Goal: Task Accomplishment & Management: Complete application form

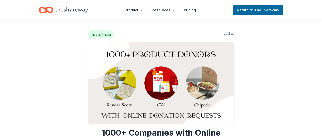
scroll to position [102, 0]
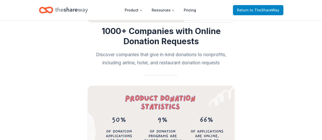
click at [256, 9] on span "to TheShareWay" at bounding box center [265, 10] width 30 height 4
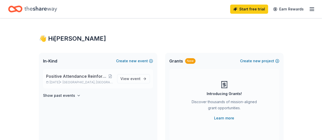
click at [94, 80] on div "Positive Attendance Reinforcement Incentive Program 25-26 Nov 03, 2025 • Housto…" at bounding box center [79, 78] width 67 height 11
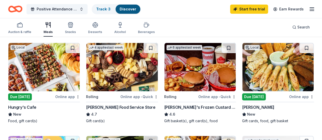
scroll to position [25, 0]
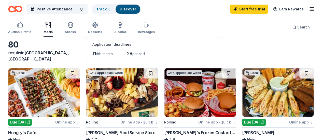
drag, startPoint x: 282, startPoint y: 63, endPoint x: 325, endPoint y: 90, distance: 50.9
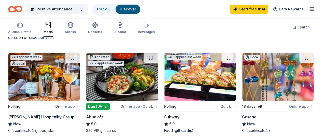
scroll to position [254, 0]
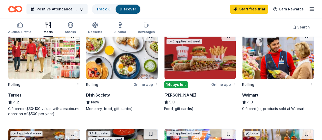
drag, startPoint x: 41, startPoint y: 9, endPoint x: 35, endPoint y: 21, distance: 13.1
click at [35, 21] on div "Auction & raffle Meals Snacks Desserts Alcohol Beverages" at bounding box center [81, 28] width 147 height 17
click at [46, 9] on span "Positive Attendance Reinforcement Incentive Program 25-26" at bounding box center [57, 9] width 41 height 6
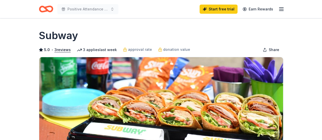
scroll to position [127, 0]
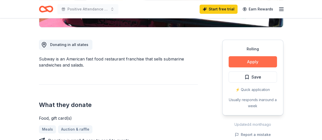
click at [251, 61] on button "Apply" at bounding box center [252, 61] width 48 height 11
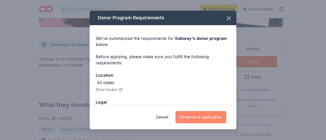
click at [207, 117] on button "Continue to application" at bounding box center [200, 117] width 51 height 12
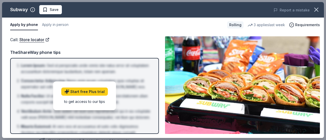
click at [85, 33] on div "Call : Store locator Call : Store locator TheShareWay phone tips Lorem Ipsum : …" at bounding box center [162, 85] width 321 height 106
click at [51, 24] on button "Apply in person" at bounding box center [55, 25] width 26 height 11
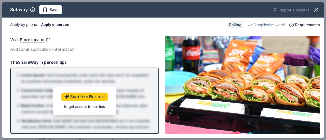
click at [30, 24] on button "Apply by phone" at bounding box center [23, 25] width 27 height 11
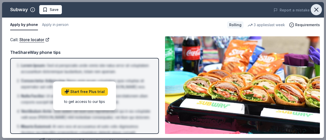
click at [316, 7] on icon "button" at bounding box center [315, 9] width 7 height 7
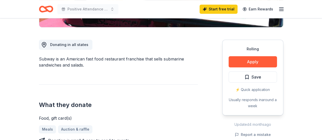
drag, startPoint x: 244, startPoint y: 63, endPoint x: 163, endPoint y: 75, distance: 81.9
click at [164, 75] on div "Donating in all states Subway is an American fast food restaurant franchise tha…" at bounding box center [161, 119] width 244 height 184
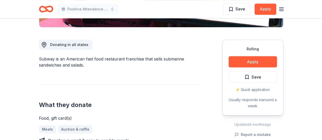
scroll to position [0, 0]
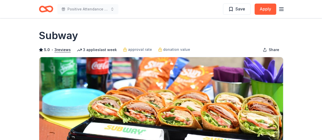
click at [44, 9] on icon "Home" at bounding box center [46, 9] width 14 height 12
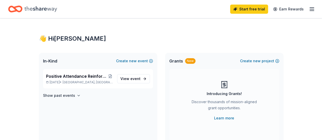
click at [51, 10] on icon "Home" at bounding box center [40, 9] width 33 height 10
click at [143, 79] on link "View event" at bounding box center [133, 78] width 33 height 9
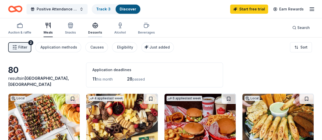
click at [102, 28] on div "button" at bounding box center [95, 25] width 14 height 6
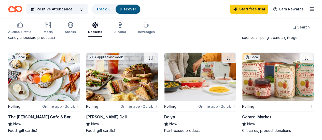
scroll to position [382, 0]
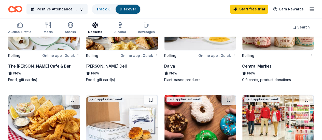
click at [80, 95] on img at bounding box center [43, 119] width 71 height 48
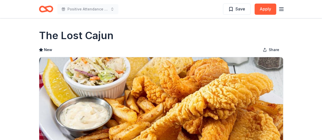
click at [40, 8] on icon "Home" at bounding box center [44, 8] width 8 height 5
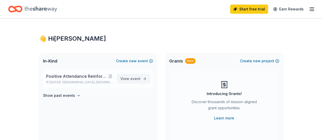
click at [132, 83] on link "View event" at bounding box center [133, 78] width 33 height 9
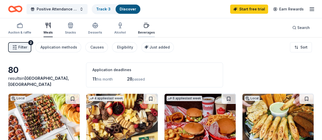
click at [144, 27] on div "button" at bounding box center [146, 25] width 17 height 6
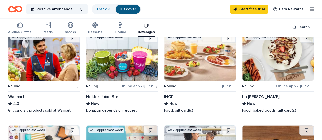
scroll to position [382, 0]
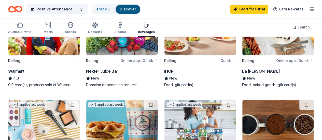
click at [157, 100] on img at bounding box center [121, 124] width 71 height 48
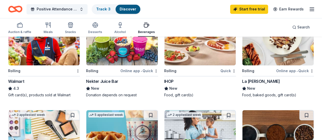
scroll to position [346, 0]
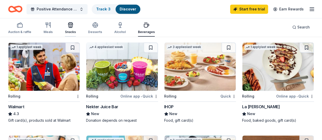
click at [73, 28] on div "Snacks" at bounding box center [70, 28] width 11 height 12
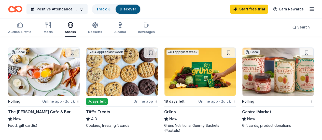
scroll to position [356, 0]
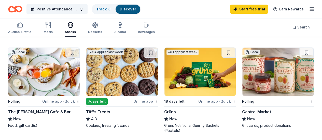
scroll to position [407, 0]
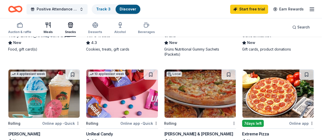
click at [51, 30] on div "Meals" at bounding box center [47, 32] width 9 height 4
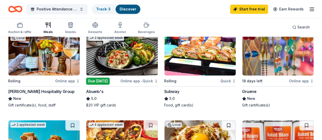
scroll to position [229, 0]
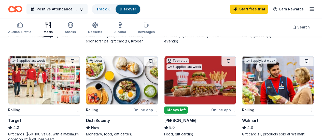
click at [72, 5] on button "Positive Attendance Reinforcement Incentive Program 25-26" at bounding box center [56, 9] width 61 height 10
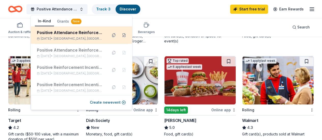
click at [53, 33] on div "Positive Attendance Reinforcement Incentive Program 25-26" at bounding box center [70, 33] width 67 height 6
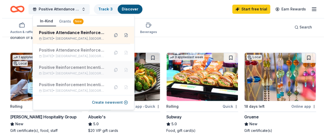
scroll to position [407, 0]
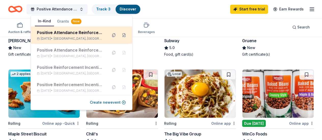
click at [91, 33] on div "Positive Attendance Reinforcement Incentive Program 25-26" at bounding box center [70, 33] width 67 height 6
click at [120, 35] on button at bounding box center [124, 35] width 8 height 8
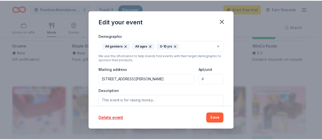
scroll to position [206, 0]
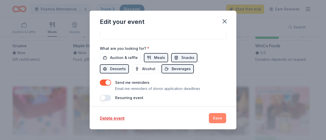
click at [216, 116] on button "Save" at bounding box center [217, 118] width 17 height 10
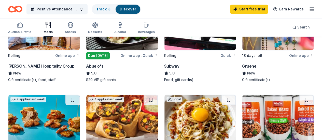
scroll to position [356, 0]
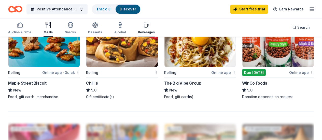
click at [148, 23] on icon "button" at bounding box center [146, 25] width 6 height 6
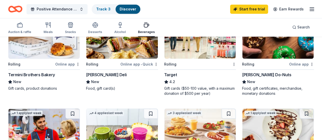
scroll to position [203, 0]
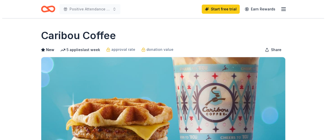
scroll to position [102, 0]
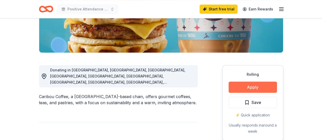
click at [251, 85] on button "Apply" at bounding box center [252, 87] width 48 height 11
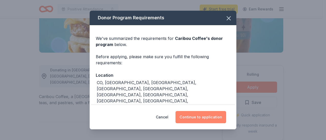
click at [212, 114] on button "Continue to application" at bounding box center [200, 117] width 51 height 12
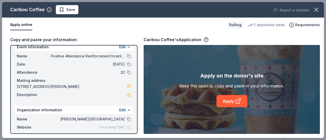
scroll to position [0, 0]
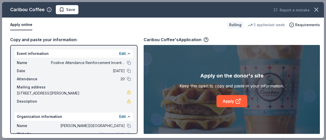
drag, startPoint x: 15, startPoint y: 53, endPoint x: 94, endPoint y: 88, distance: 86.5
click at [94, 88] on div "Event information Edit Name Positive Attendance Reinforcement Incentive Program…" at bounding box center [74, 78] width 118 height 57
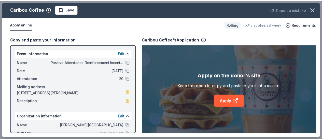
scroll to position [32, 0]
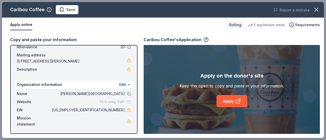
click at [20, 25] on button "Apply online" at bounding box center [21, 25] width 22 height 11
click at [226, 102] on link "Apply" at bounding box center [231, 101] width 31 height 12
click at [317, 9] on icon "button" at bounding box center [315, 9] width 7 height 7
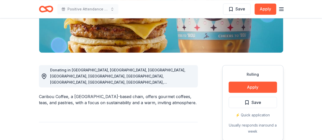
scroll to position [0, 0]
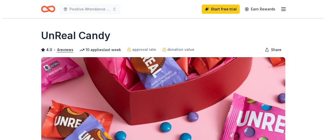
scroll to position [102, 0]
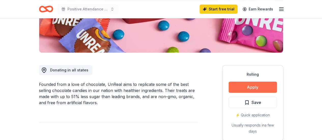
click at [238, 85] on button "Apply" at bounding box center [252, 87] width 48 height 11
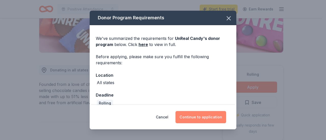
click at [209, 118] on button "Continue to application" at bounding box center [200, 117] width 51 height 12
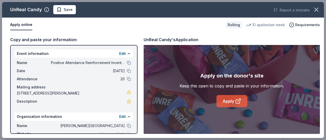
click at [233, 101] on link "Apply" at bounding box center [231, 101] width 31 height 12
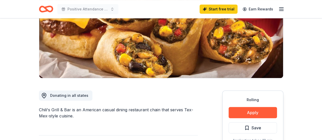
scroll to position [102, 0]
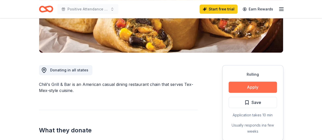
click at [250, 89] on button "Apply" at bounding box center [252, 87] width 48 height 11
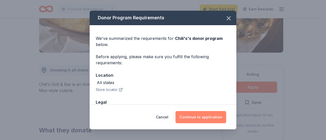
click at [208, 117] on button "Continue to application" at bounding box center [200, 117] width 51 height 12
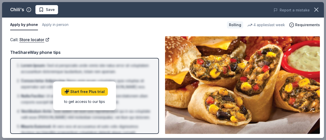
click at [320, 5] on span at bounding box center [315, 9] width 11 height 11
click at [313, 7] on icon "button" at bounding box center [315, 9] width 7 height 7
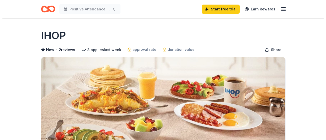
scroll to position [102, 0]
